Goal: Browse casually: Explore the website without a specific task or goal

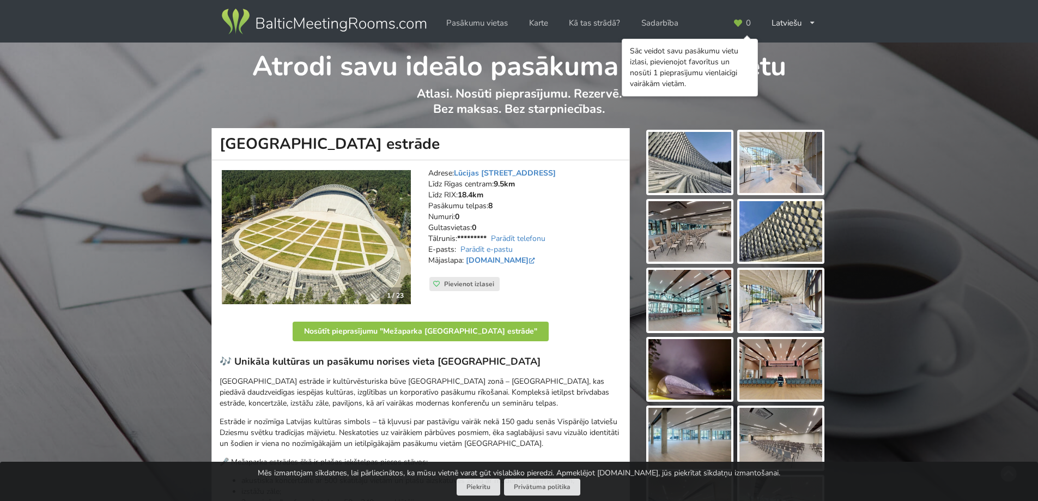
click at [681, 156] on img at bounding box center [690, 162] width 83 height 61
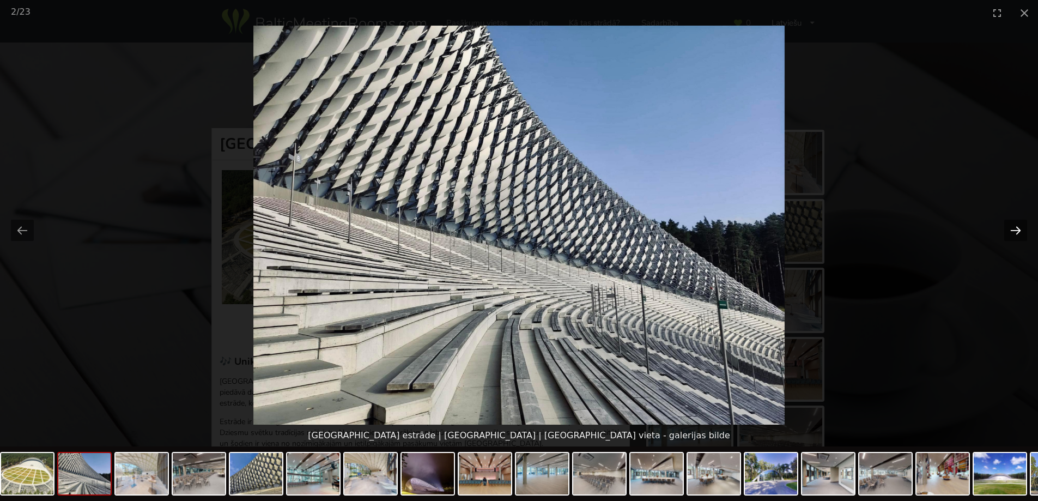
click at [1019, 230] on button "Next slide" at bounding box center [1016, 230] width 23 height 21
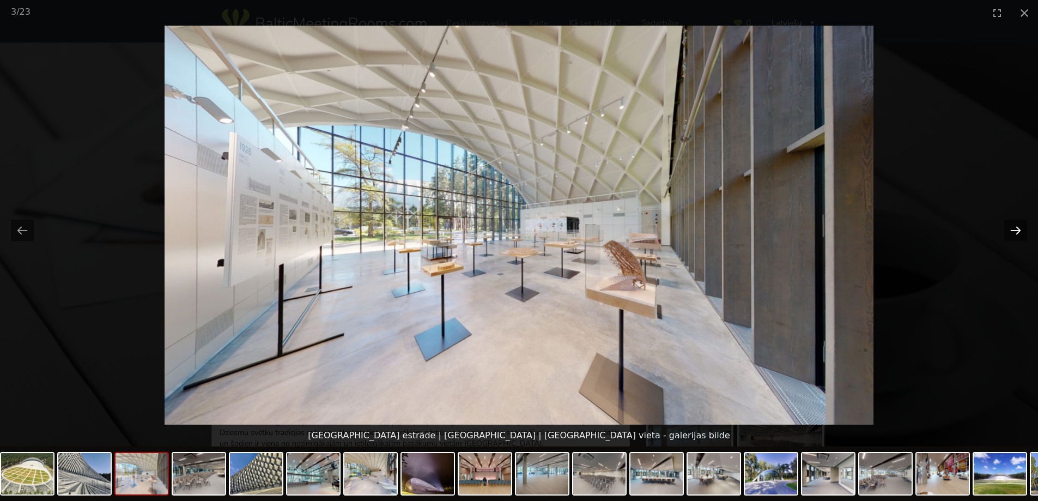
click at [1019, 230] on button "Next slide" at bounding box center [1016, 230] width 23 height 21
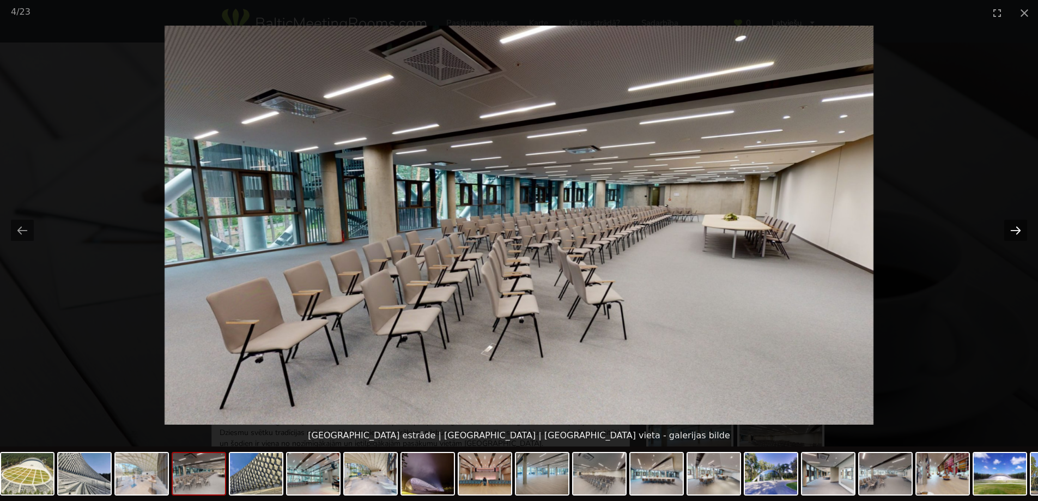
click at [1019, 230] on button "Next slide" at bounding box center [1016, 230] width 23 height 21
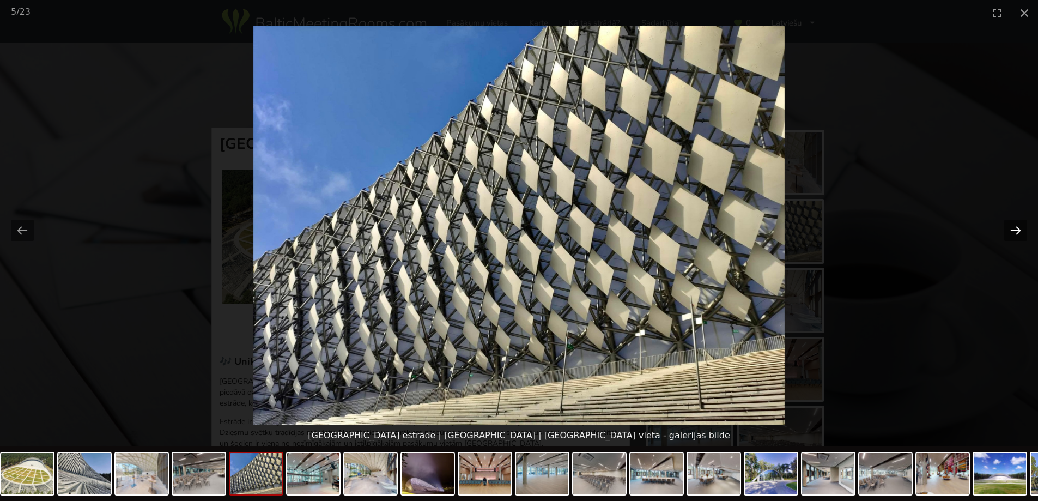
click at [1019, 230] on button "Next slide" at bounding box center [1016, 230] width 23 height 21
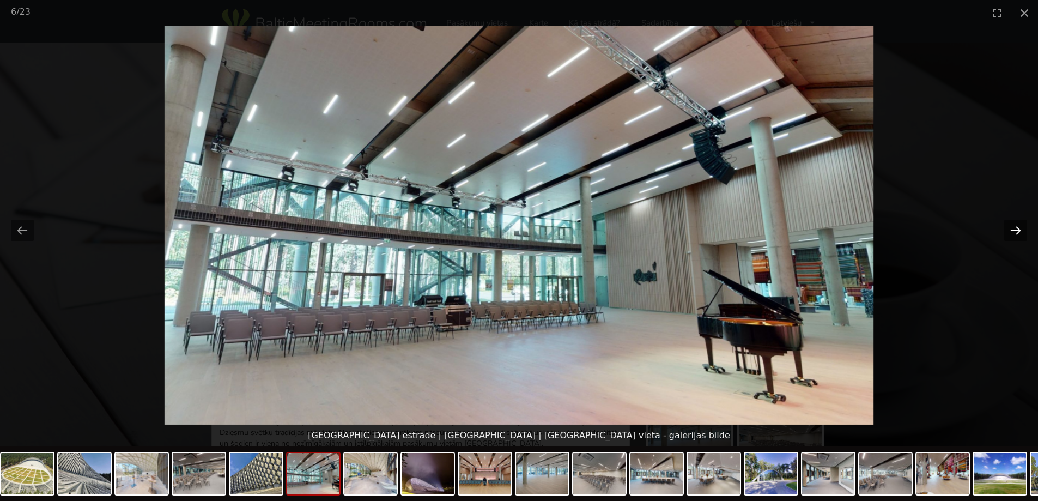
click at [1017, 230] on button "Next slide" at bounding box center [1016, 230] width 23 height 21
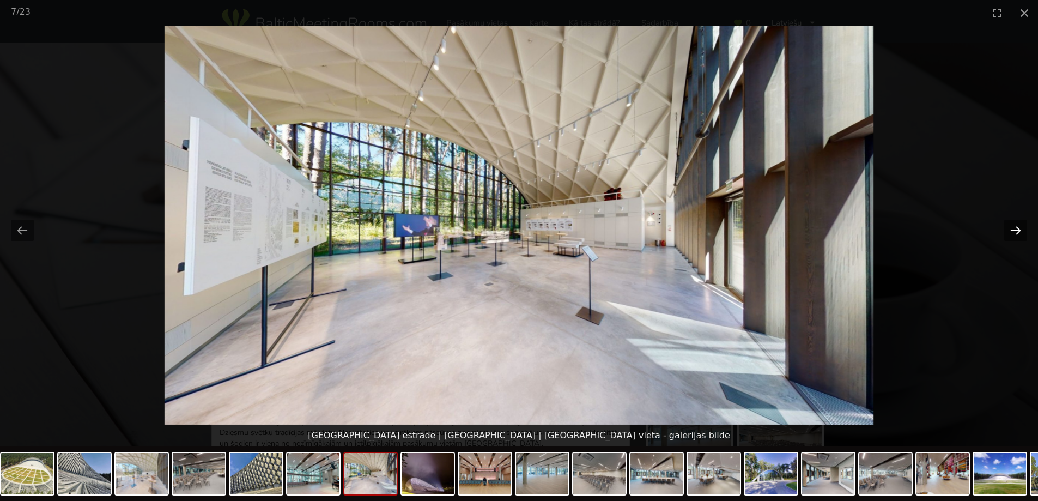
click at [1017, 230] on button "Next slide" at bounding box center [1016, 230] width 23 height 21
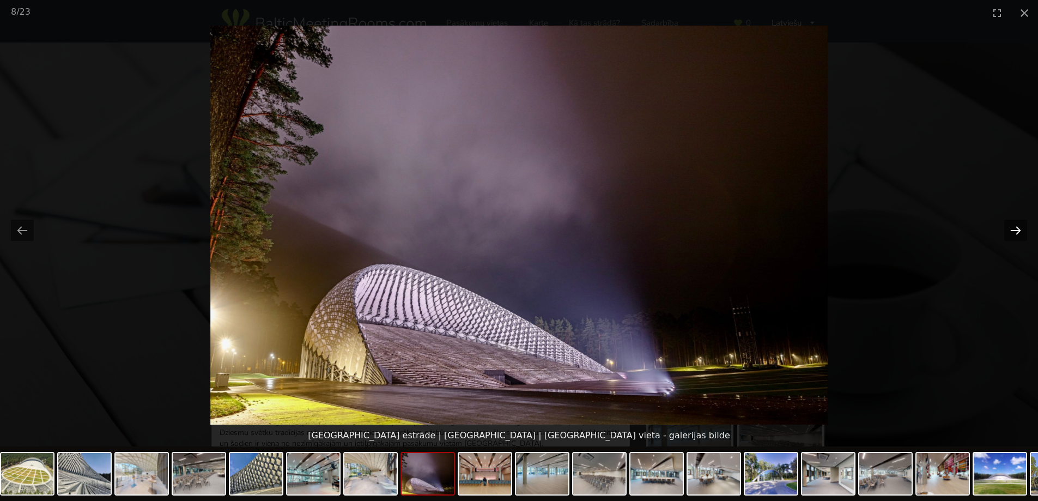
click at [1017, 230] on button "Next slide" at bounding box center [1016, 230] width 23 height 21
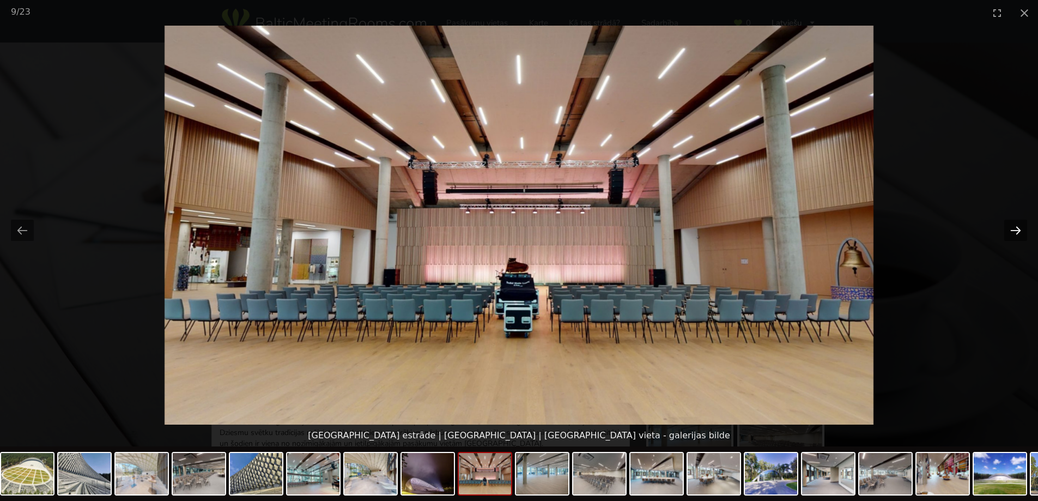
click at [1017, 230] on button "Next slide" at bounding box center [1016, 230] width 23 height 21
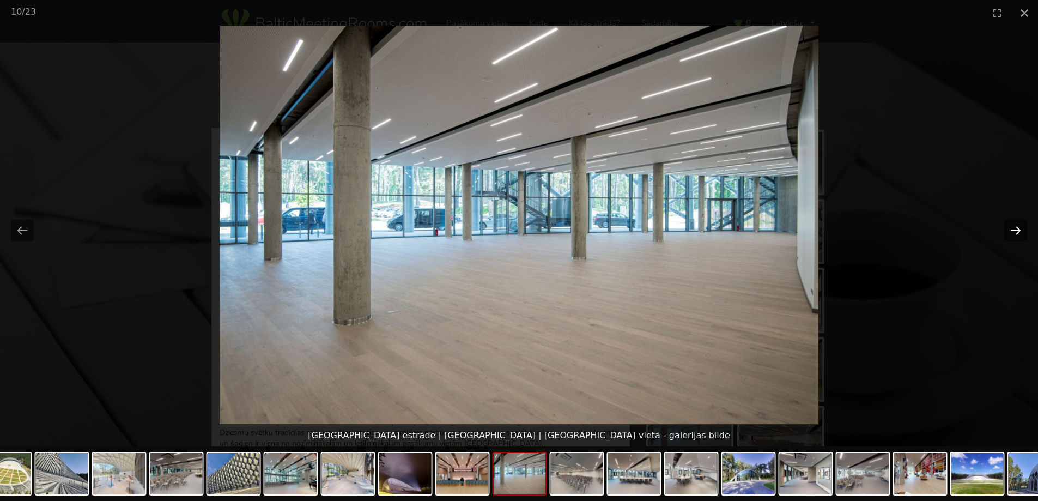
click at [1017, 230] on button "Next slide" at bounding box center [1016, 230] width 23 height 21
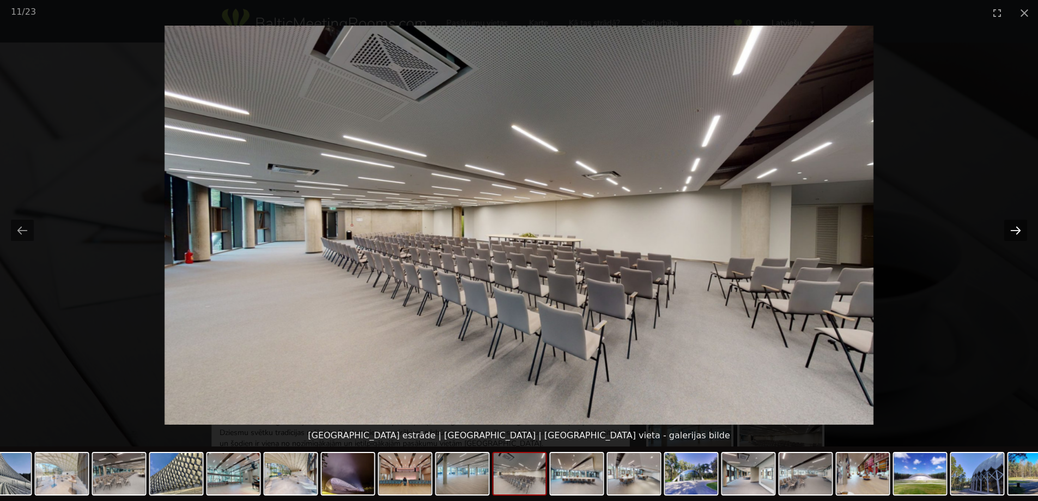
click at [1023, 229] on button "Next slide" at bounding box center [1016, 230] width 23 height 21
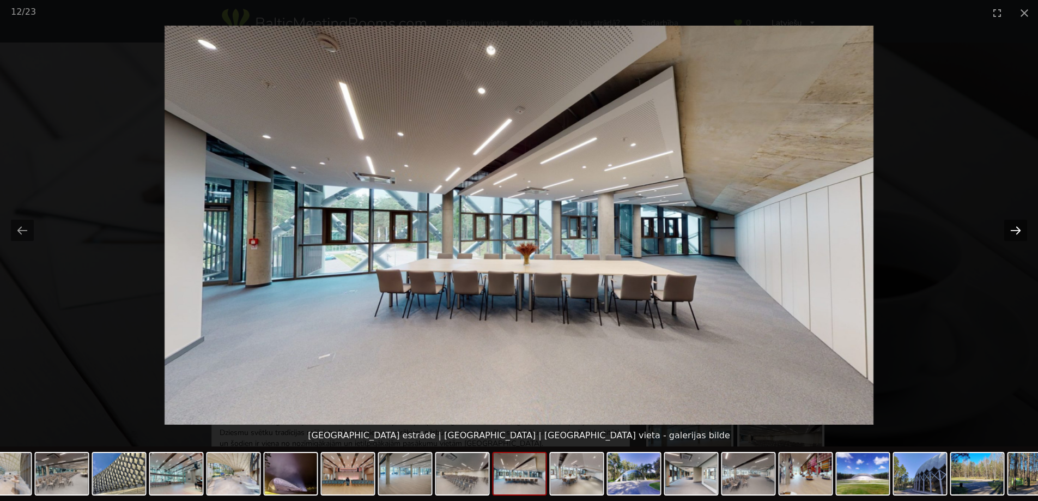
click at [1022, 228] on button "Next slide" at bounding box center [1016, 230] width 23 height 21
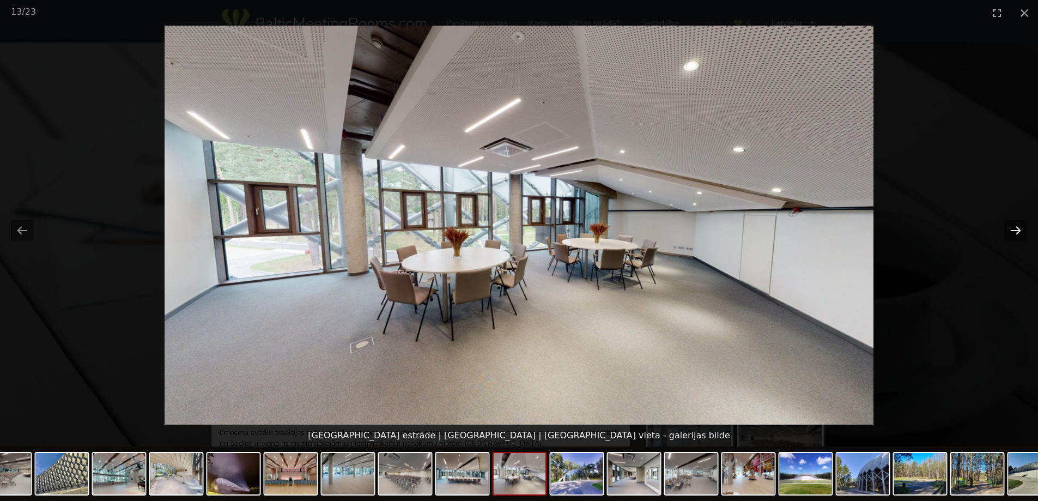
click at [1022, 228] on button "Next slide" at bounding box center [1016, 230] width 23 height 21
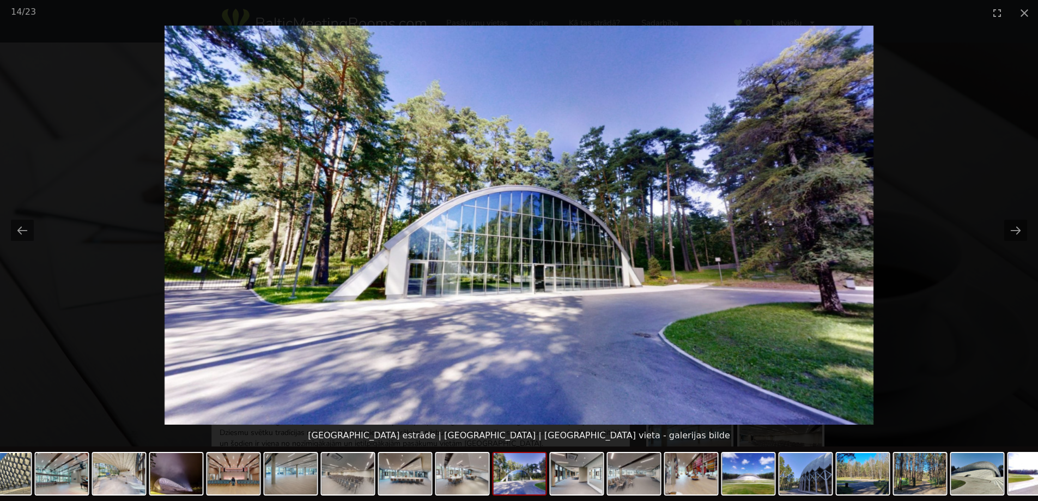
click at [527, 247] on img at bounding box center [519, 225] width 709 height 399
click at [524, 246] on img at bounding box center [519, 225] width 709 height 399
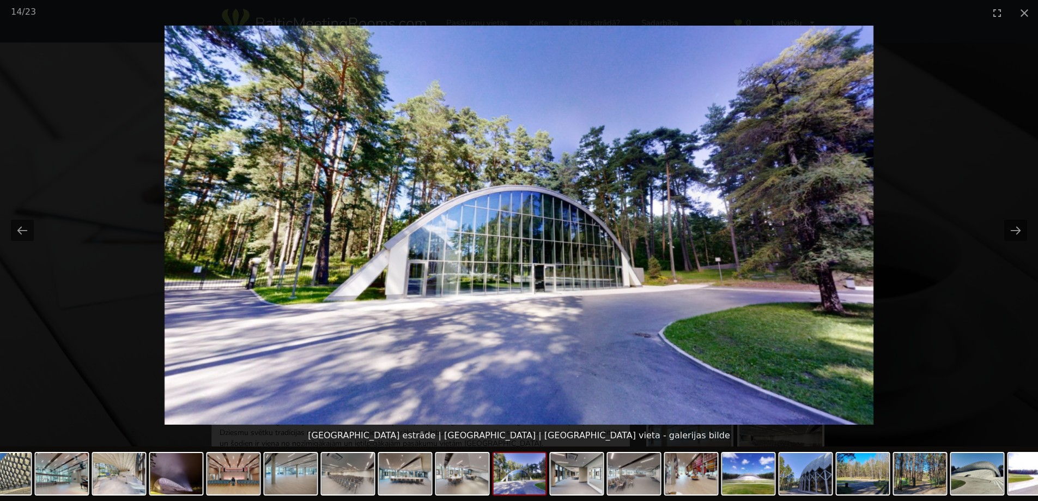
click at [524, 246] on img at bounding box center [519, 225] width 709 height 399
